Goal: Check status: Check status

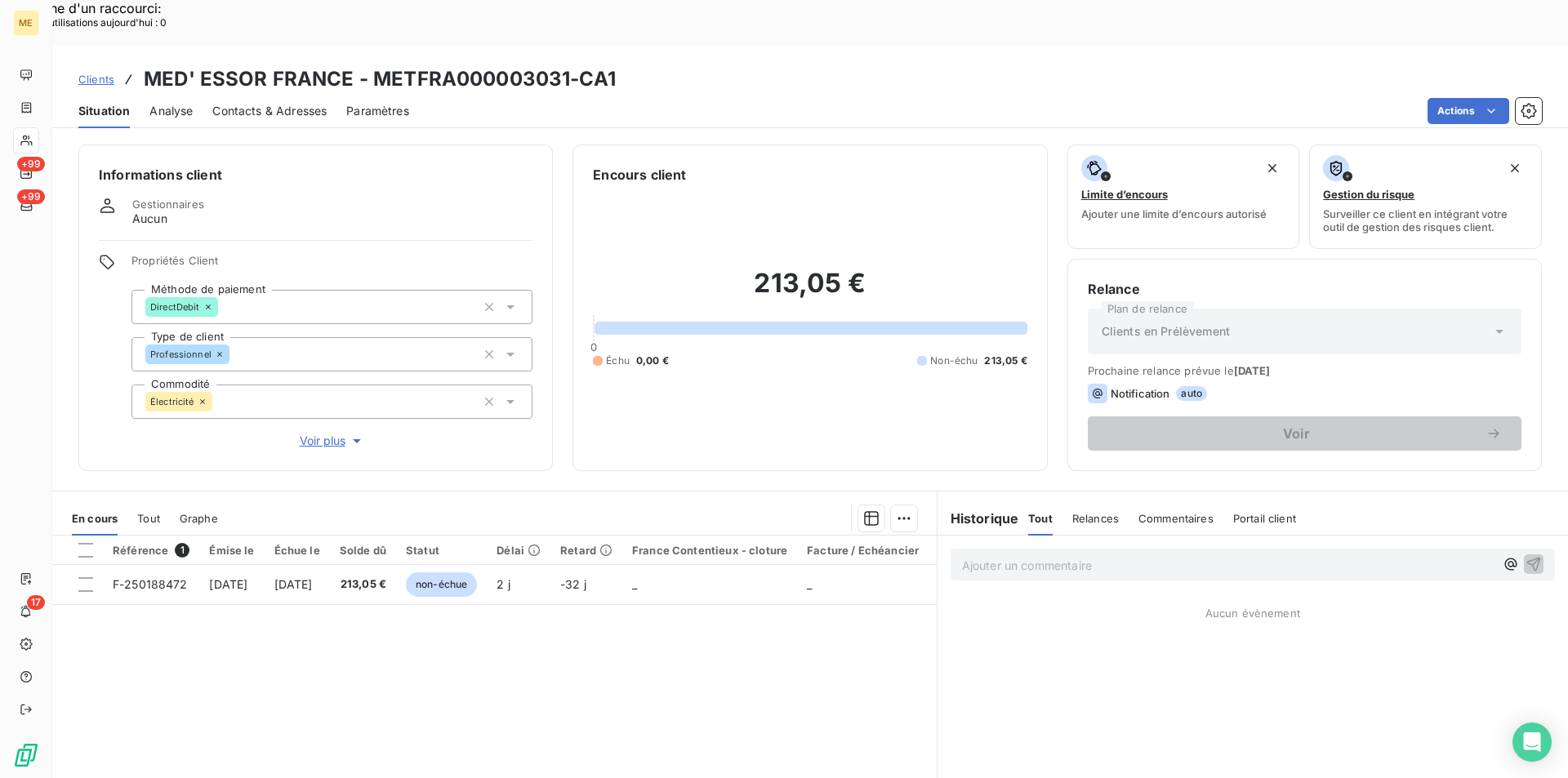
scroll to position [290, 0]
click at [97, 73] on span "Clients" at bounding box center [96, 79] width 36 height 13
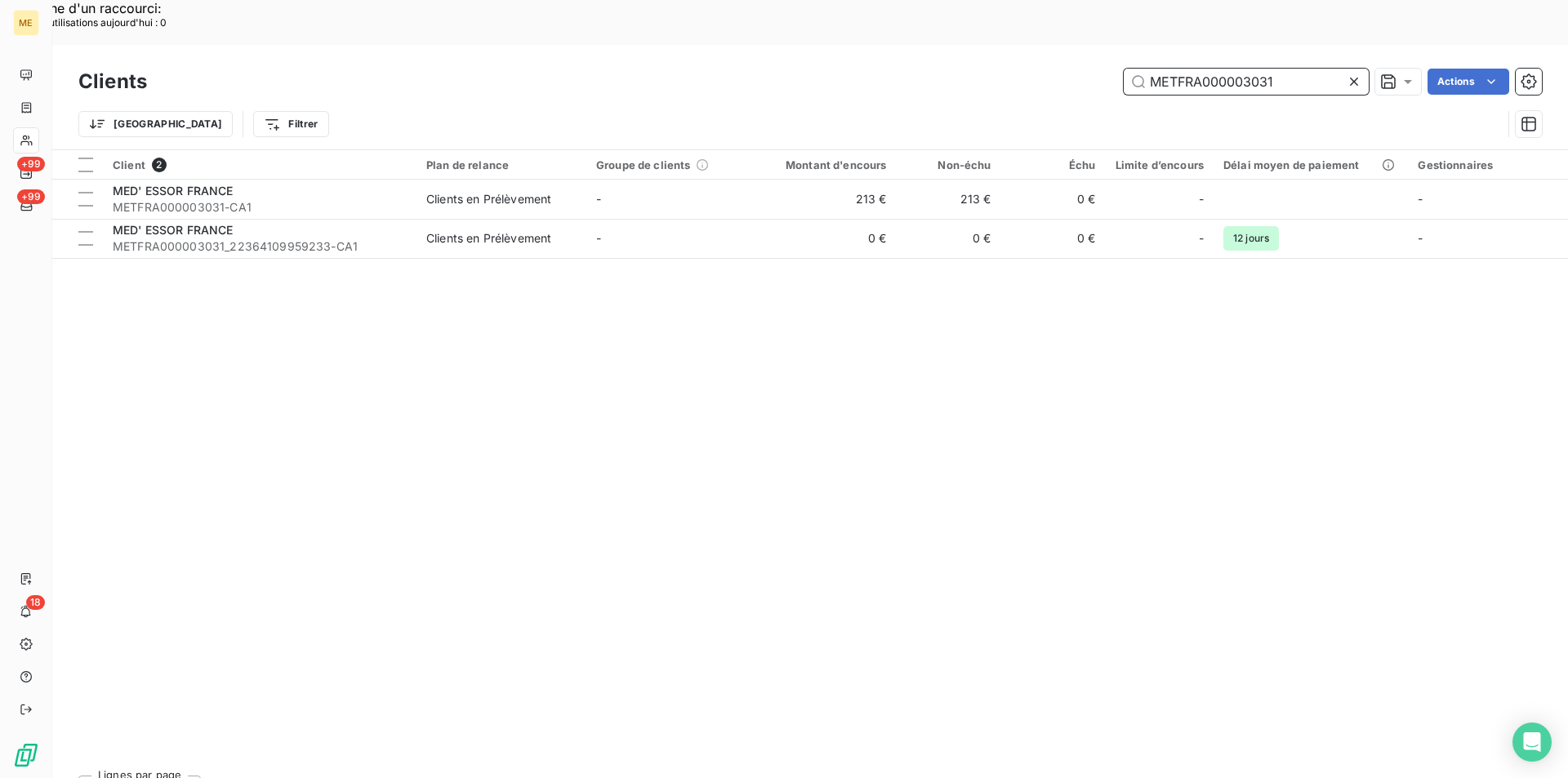
drag, startPoint x: 1285, startPoint y: 40, endPoint x: 1024, endPoint y: 33, distance: 261.1
click at [1024, 69] on div "METFRA000003031 Actions" at bounding box center [854, 81] width 1375 height 26
paste input "19869"
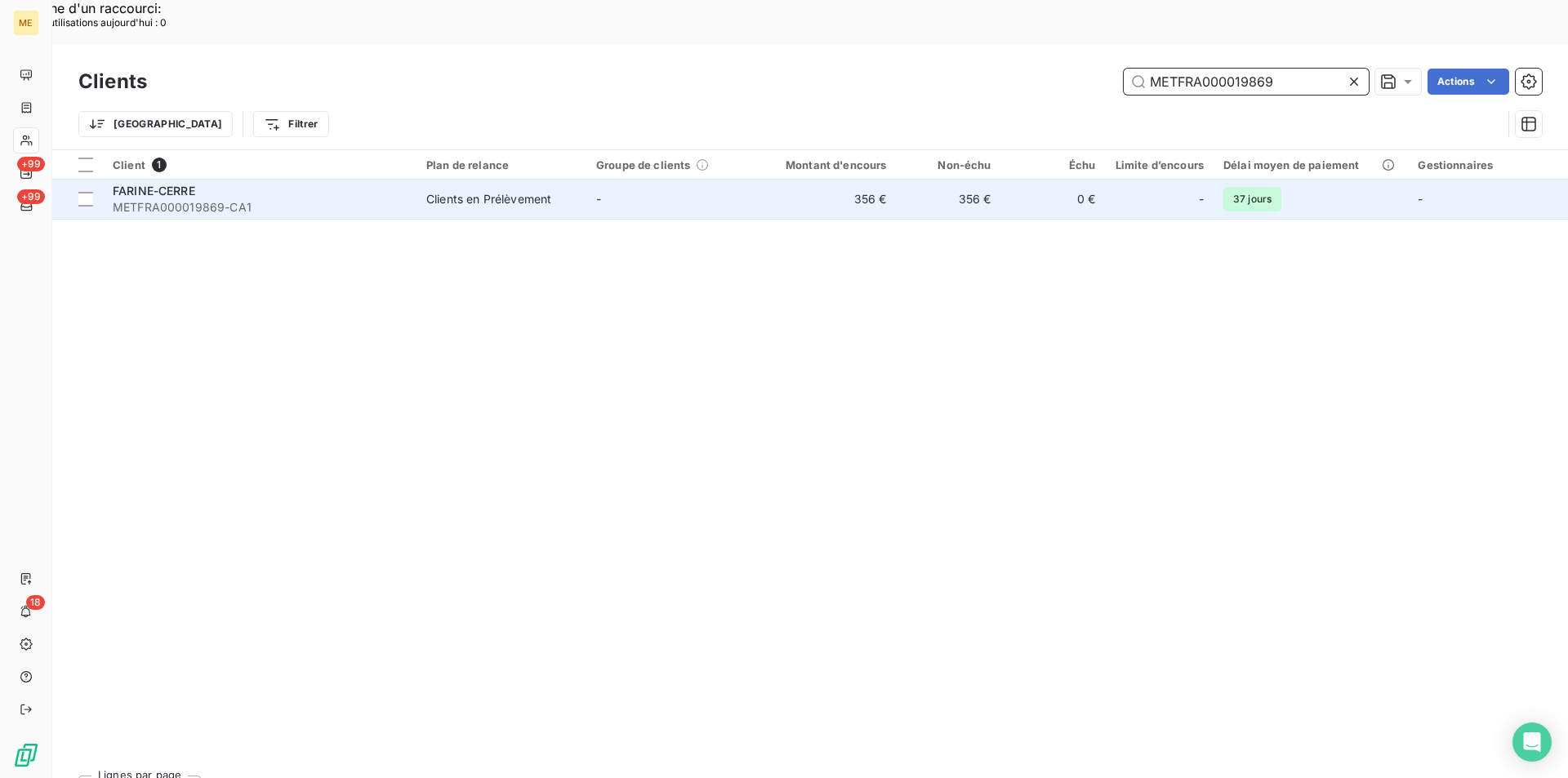
type input "METFRA000019869"
click at [409, 180] on td "FARINE-CERRE METFRA000019869-CA1" at bounding box center [259, 199] width 314 height 39
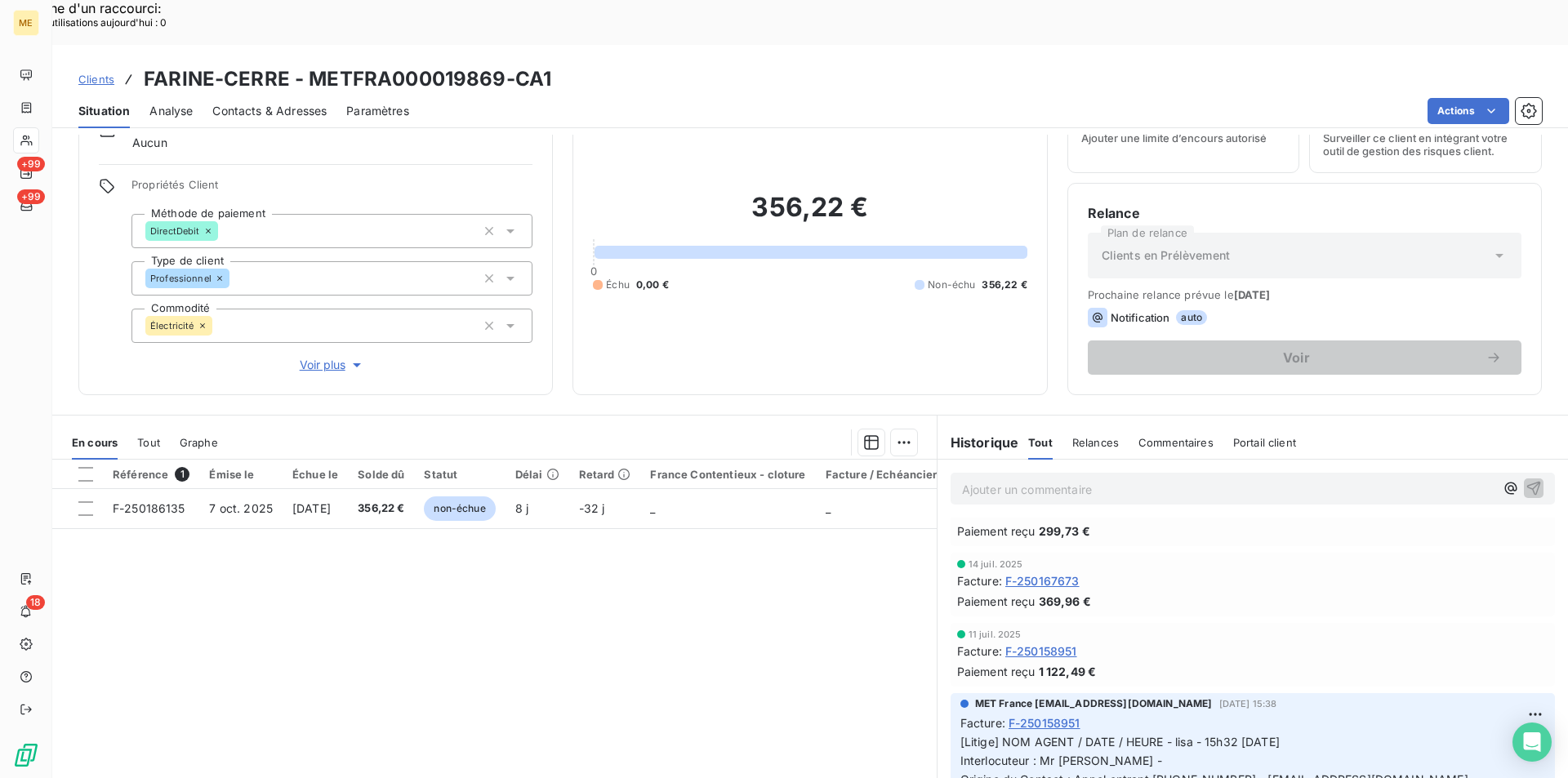
scroll to position [92, 0]
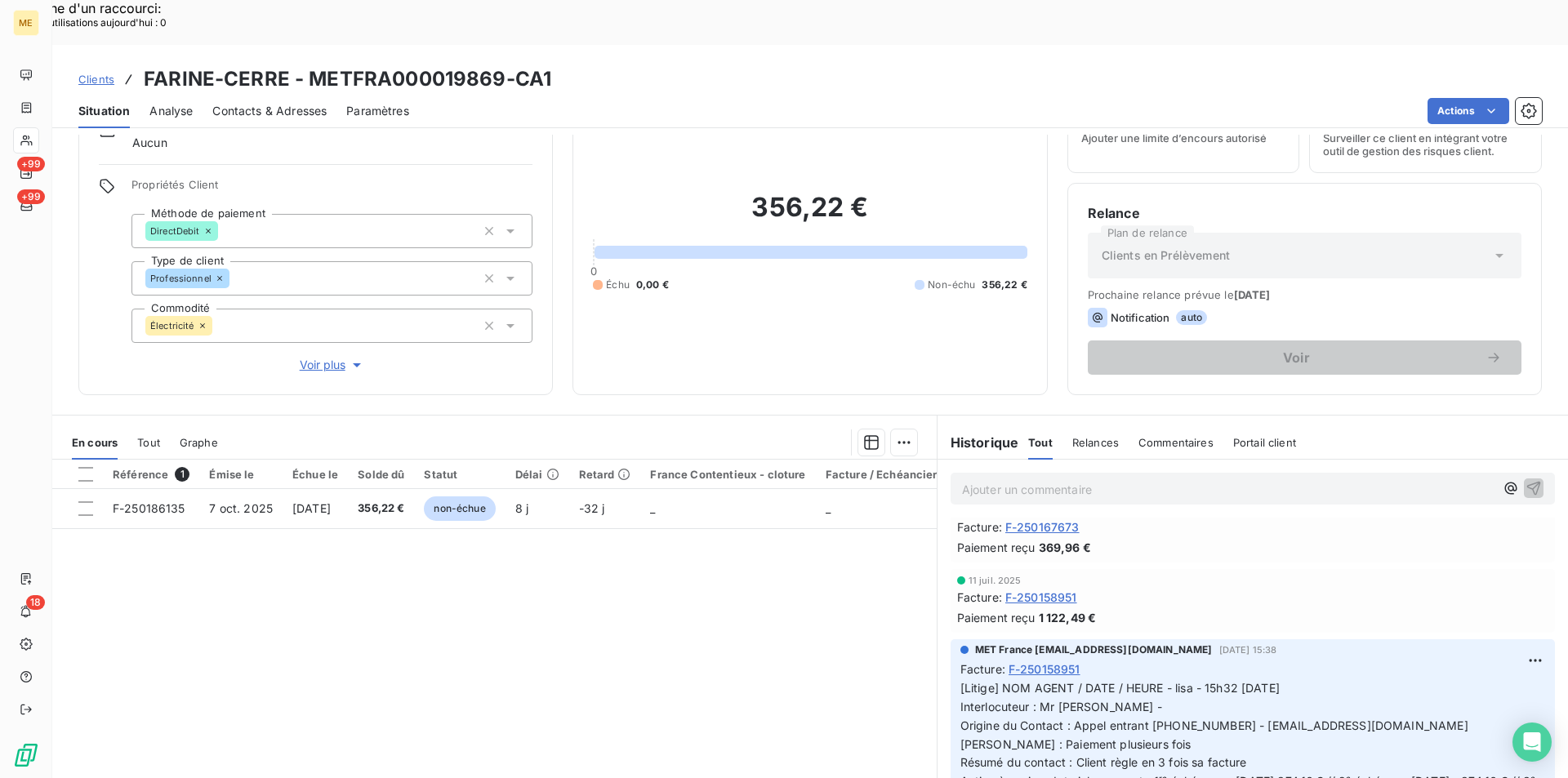
click at [155, 436] on span "Tout" at bounding box center [148, 442] width 23 height 13
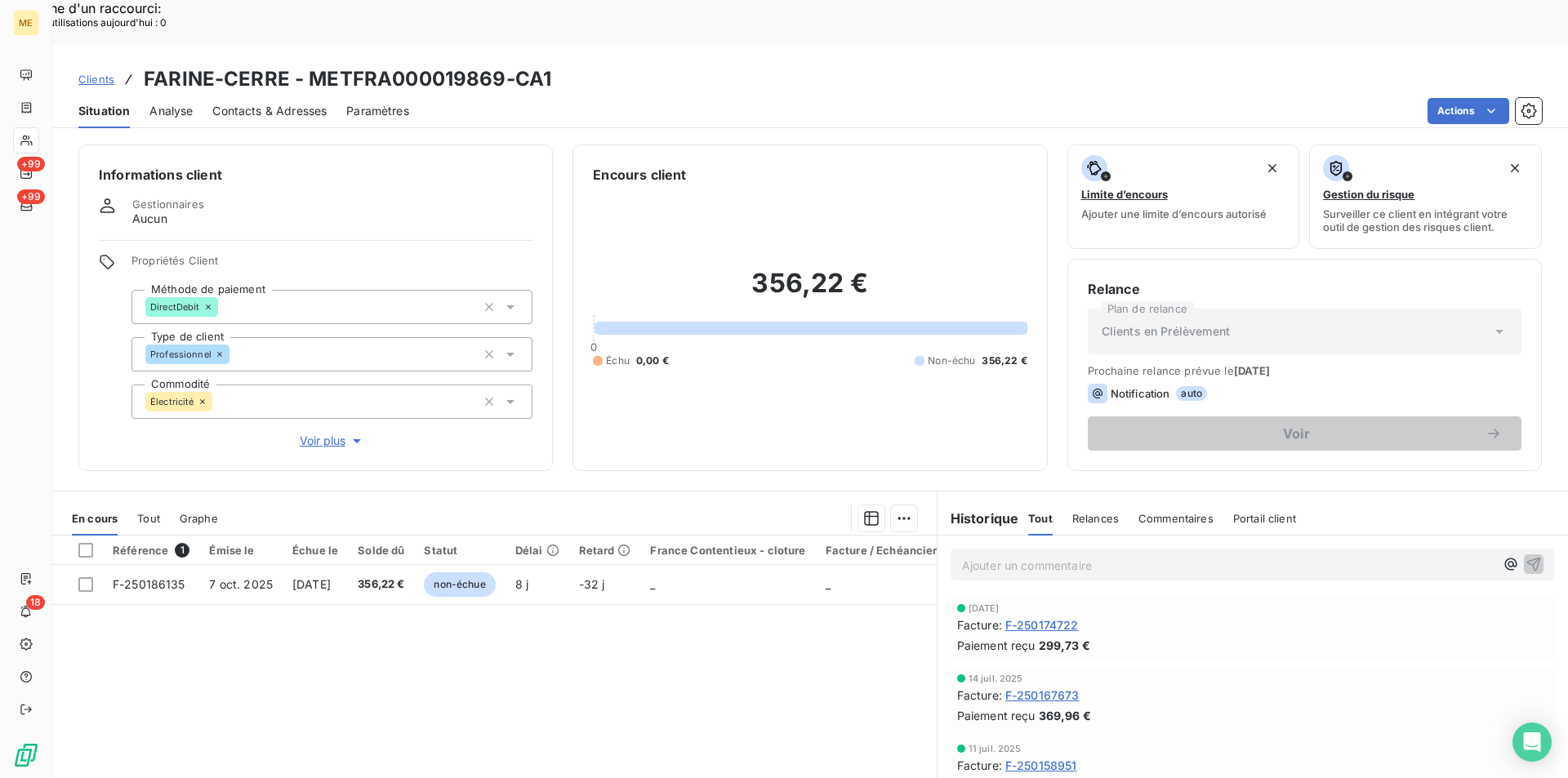
click at [115, 64] on div "Clients FARINE-CERRE - METFRA000019869-CA1" at bounding box center [314, 79] width 473 height 30
click at [107, 73] on span "Clients" at bounding box center [96, 79] width 36 height 13
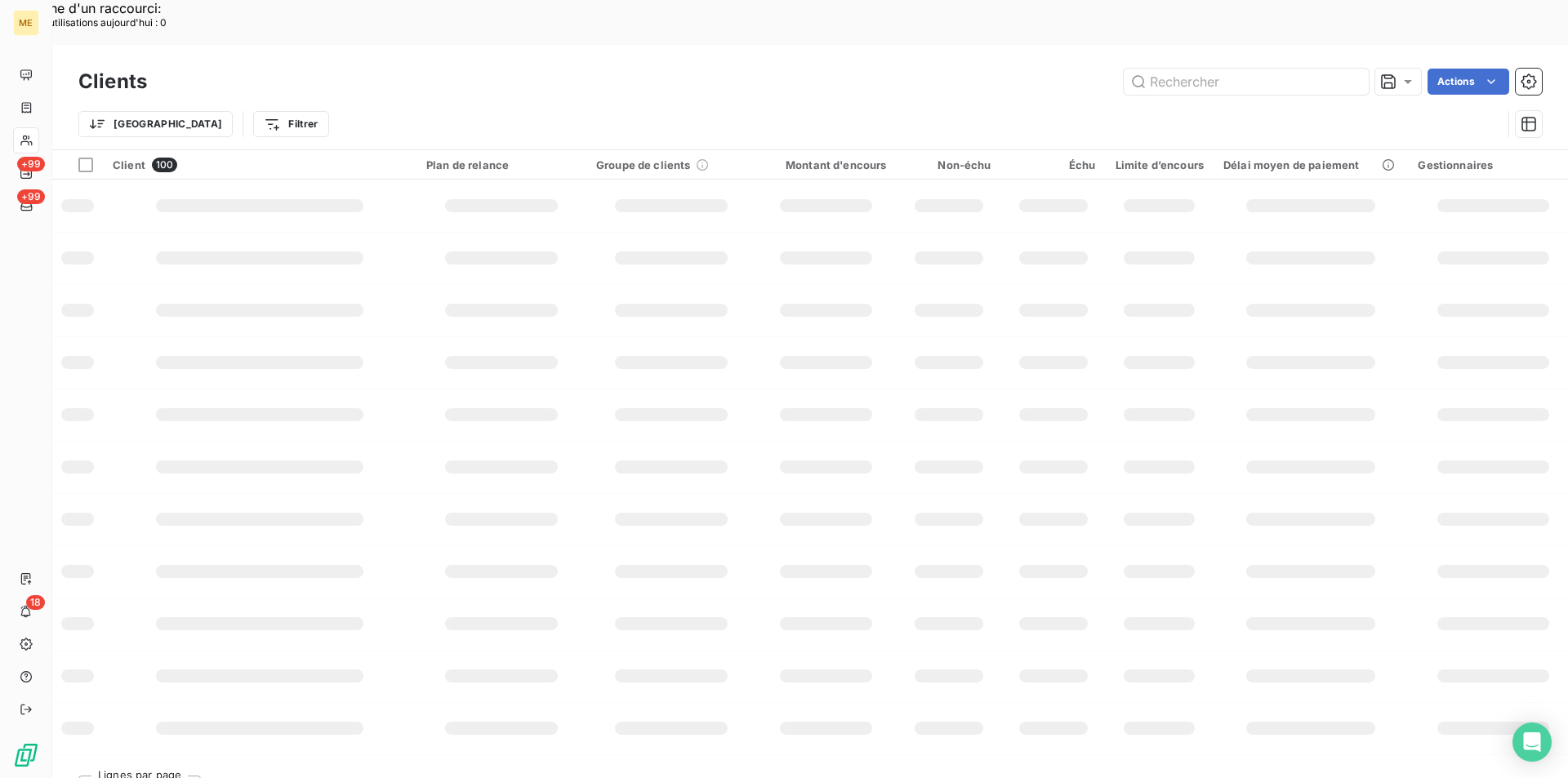
click at [1197, 64] on div "Clients Actions" at bounding box center [809, 81] width 1463 height 34
click at [1203, 69] on input "text" at bounding box center [1246, 81] width 245 height 26
paste input "METFRA000015966"
click at [1229, 69] on input "METFRA000015966" at bounding box center [1246, 81] width 245 height 26
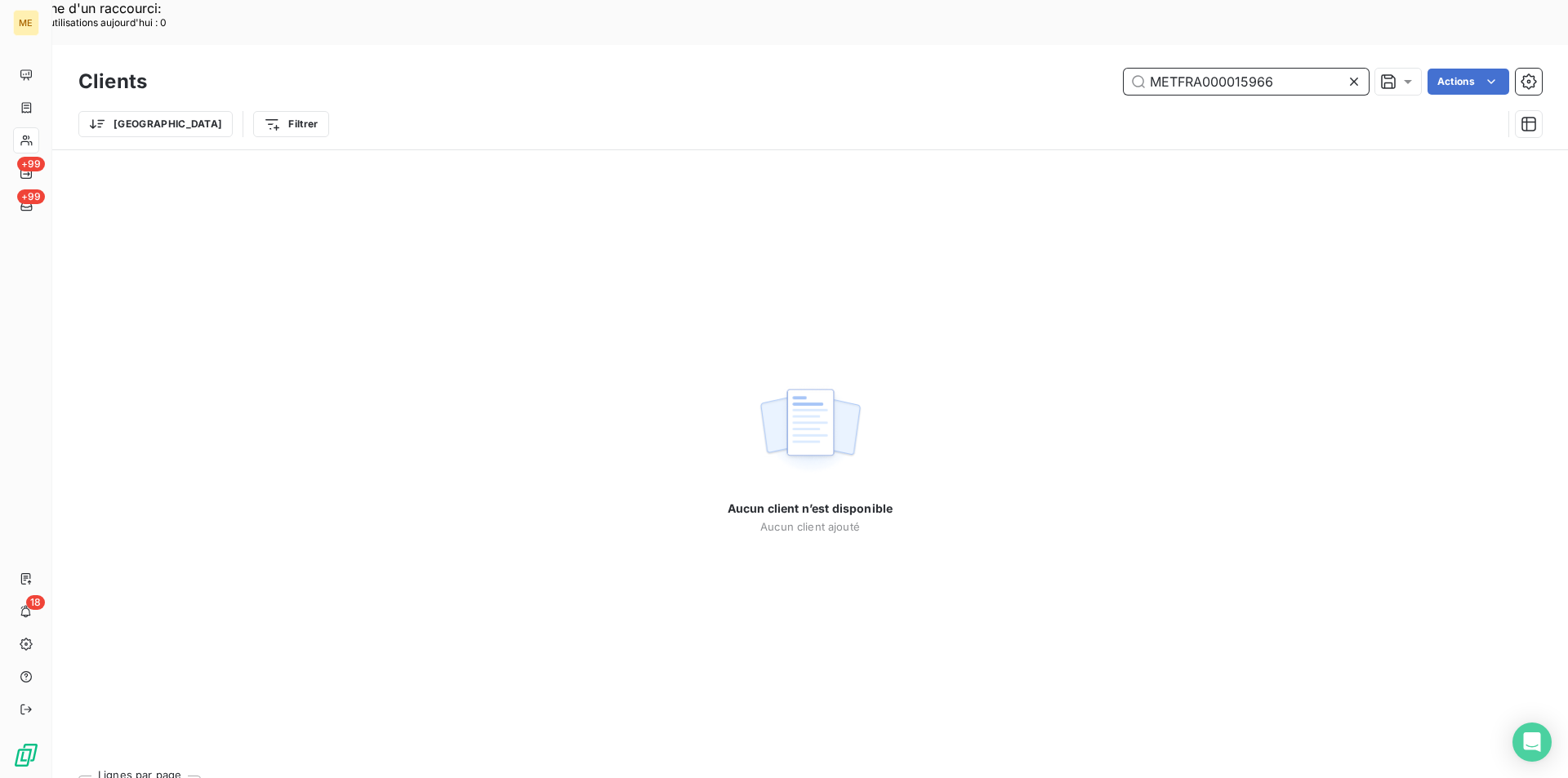
drag, startPoint x: 1308, startPoint y: 32, endPoint x: 1092, endPoint y: 37, distance: 216.1
click at [1092, 69] on div "METFRA000015966 Actions" at bounding box center [854, 81] width 1375 height 26
paste input "text"
type input "METFRA000015966"
